Goal: Task Accomplishment & Management: Complete application form

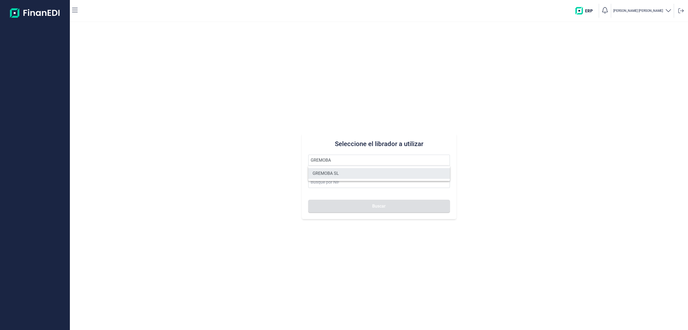
click at [343, 172] on li "GREMOBA SL" at bounding box center [379, 173] width 142 height 11
type input "GREMOBA SL"
type input "B79863148"
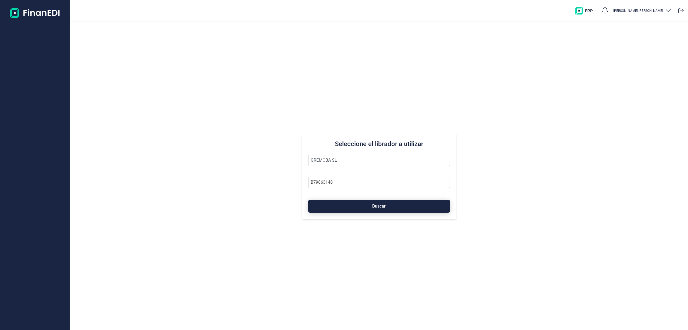
click at [365, 208] on button "Buscar" at bounding box center [379, 206] width 142 height 13
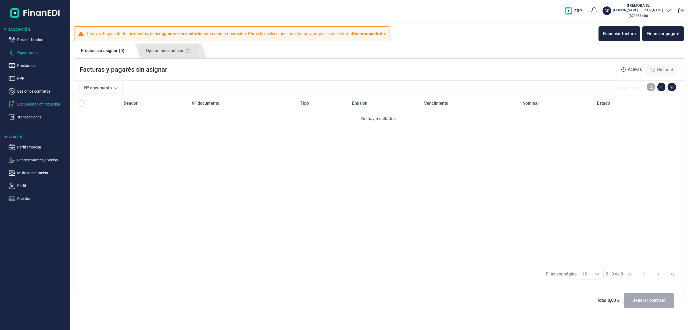
click at [23, 105] on p "Documentación requerida" at bounding box center [42, 104] width 51 height 6
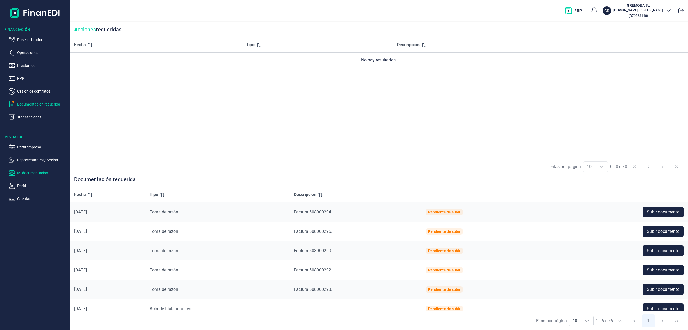
click at [27, 173] on p "Mi documentación" at bounding box center [42, 173] width 51 height 6
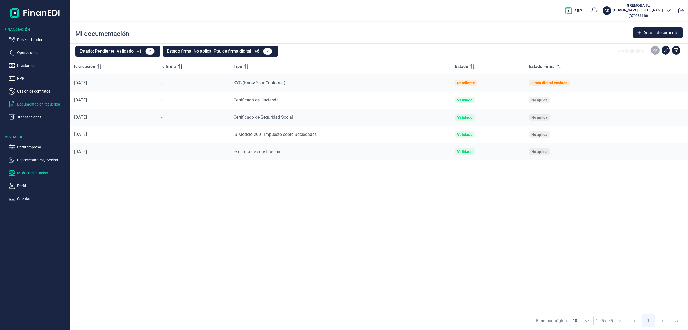
click at [49, 101] on p "Documentación requerida" at bounding box center [42, 104] width 51 height 6
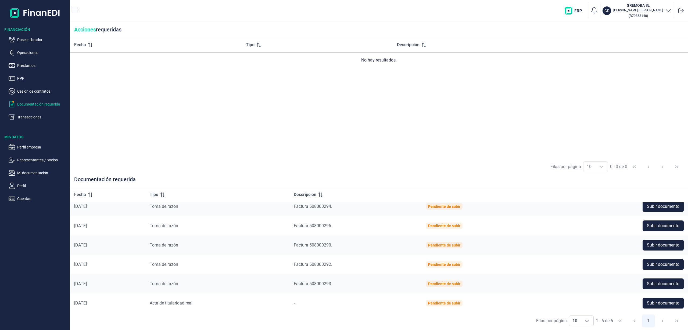
scroll to position [7, 0]
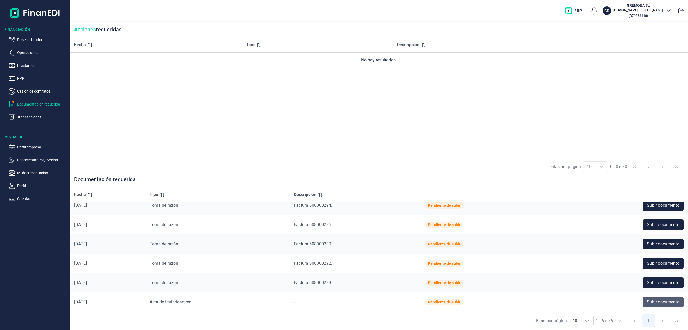
click at [655, 302] on span "Subir documento" at bounding box center [663, 302] width 33 height 6
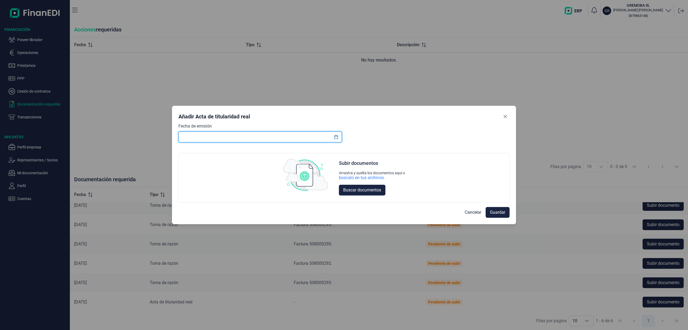
click at [274, 138] on input "text" at bounding box center [259, 137] width 163 height 11
type input "2"
click at [335, 139] on button "Choose Date" at bounding box center [336, 137] width 10 height 10
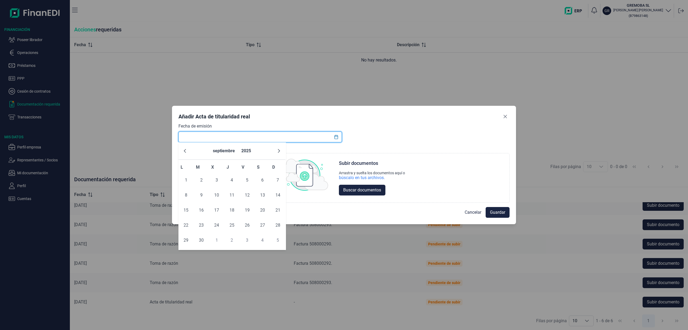
click at [223, 137] on input "text" at bounding box center [259, 137] width 163 height 11
click at [412, 144] on div "Fecha de emisión Choose Subir documentos Arrastra y suelta los documentos aquí …" at bounding box center [343, 163] width 331 height 80
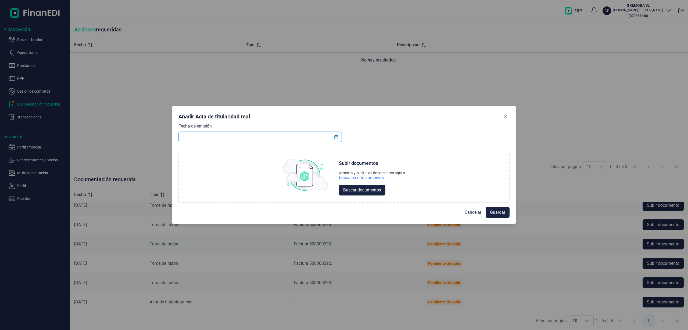
click at [280, 139] on input "text" at bounding box center [259, 137] width 163 height 11
type input "[DATE]"
click at [253, 164] on div "Subir documentos Arrastra y suelta los documentos aquí o búscalo en tus archivo…" at bounding box center [344, 177] width 330 height 49
click at [262, 137] on input "text" at bounding box center [259, 137] width 163 height 11
click at [339, 135] on button "Choose Date" at bounding box center [336, 137] width 10 height 10
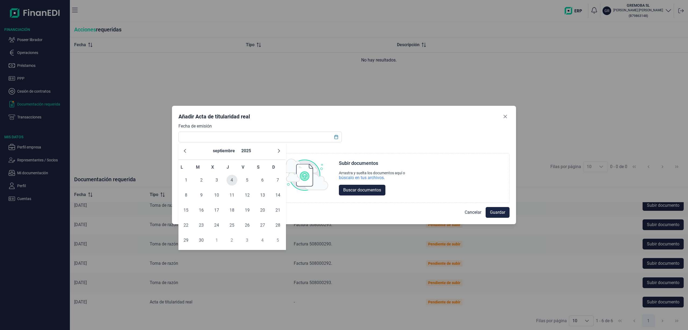
click at [232, 184] on span "4" at bounding box center [232, 180] width 11 height 11
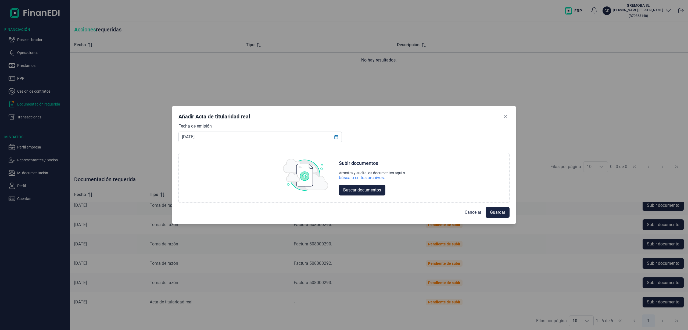
click at [212, 142] on input "[DATE]" at bounding box center [259, 137] width 163 height 11
type input "[DATE]"
drag, startPoint x: 441, startPoint y: 142, endPoint x: 443, endPoint y: 147, distance: 5.9
click at [443, 147] on div "Fecha de emisión [DATE] Choose Subir documentos Arrastra y suelta los documento…" at bounding box center [343, 163] width 331 height 80
click at [342, 188] on button "Buscar documentos" at bounding box center [362, 190] width 46 height 11
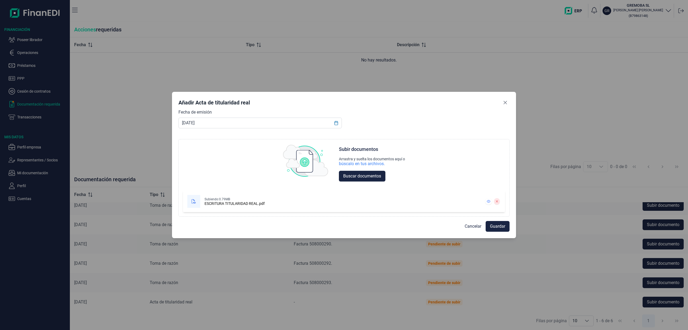
click at [466, 124] on div "Fecha de emisión [DATE] Choose Subir documentos Arrastra y suelta los documento…" at bounding box center [343, 163] width 331 height 108
click at [505, 225] on span "Guardar" at bounding box center [497, 226] width 15 height 6
